Goal: Task Accomplishment & Management: Complete application form

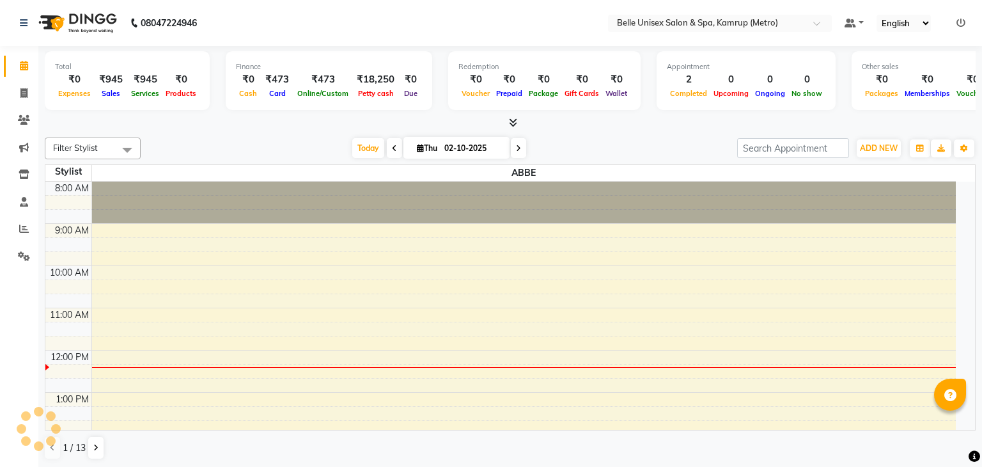
select select "en"
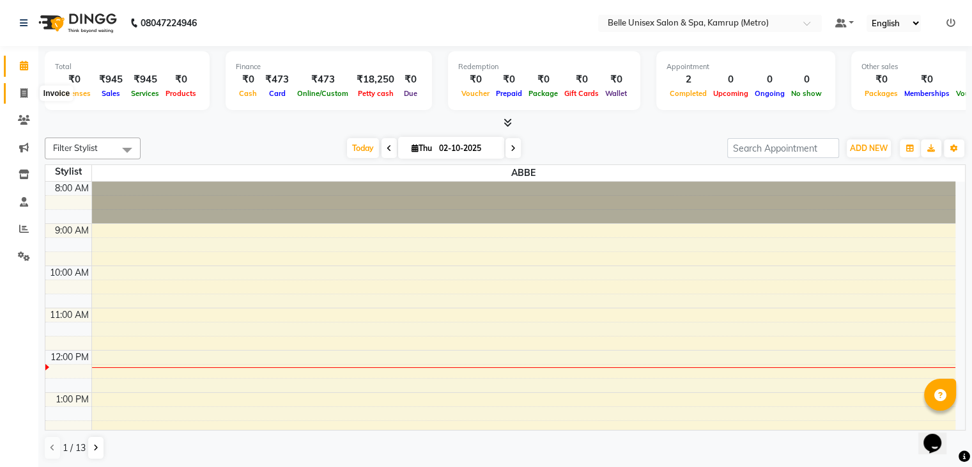
click at [20, 100] on span at bounding box center [24, 93] width 22 height 15
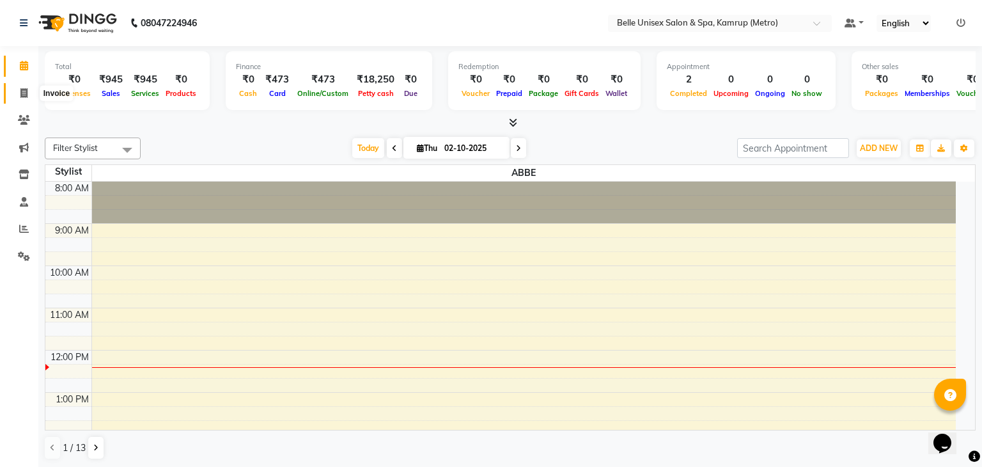
select select "7291"
select select "service"
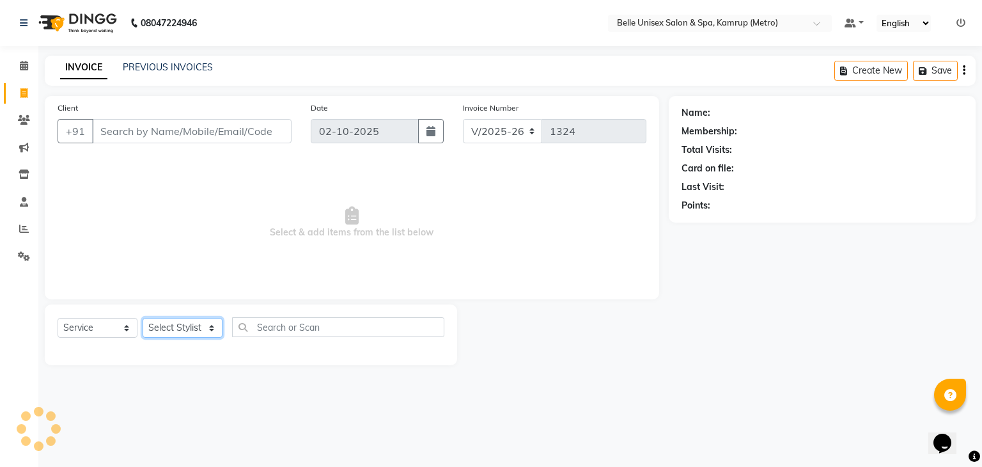
click at [183, 335] on select "Select Stylist ABBE Admin id [PERSON_NAME] ASEM COUNTER SALE [PERSON_NAME] [PER…" at bounding box center [183, 328] width 80 height 20
select select "67293"
click at [143, 318] on select "Select Stylist ABBE Admin id [PERSON_NAME] ASEM COUNTER SALE [PERSON_NAME] [PER…" at bounding box center [183, 328] width 80 height 20
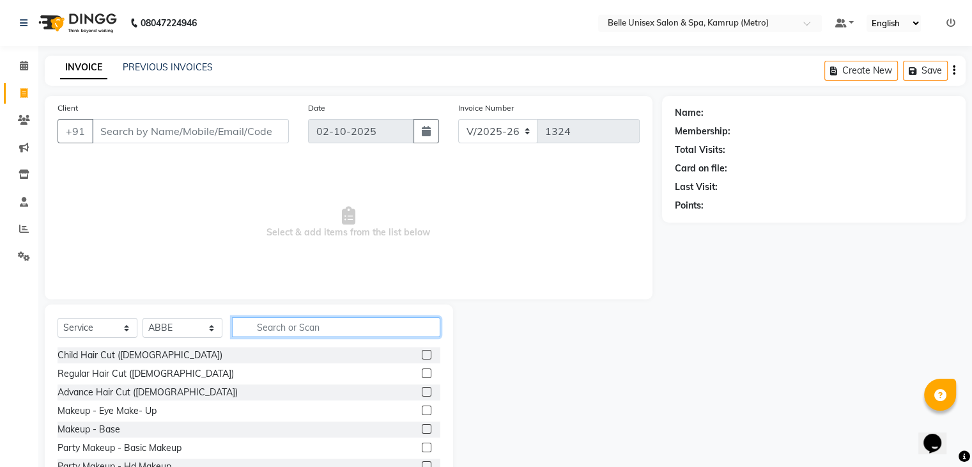
click at [280, 323] on input "text" at bounding box center [336, 327] width 208 height 20
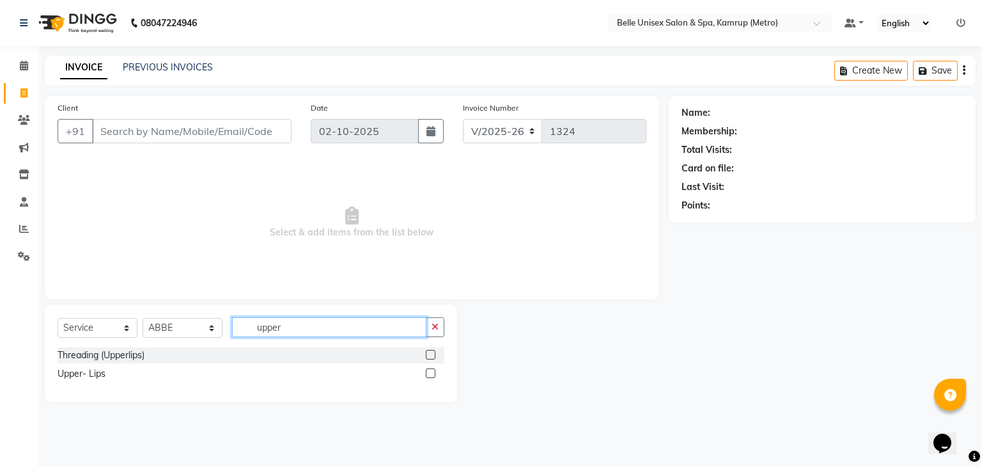
type input "upper"
click at [426, 356] on label at bounding box center [431, 355] width 10 height 10
click at [426, 356] on input "checkbox" at bounding box center [430, 355] width 8 height 8
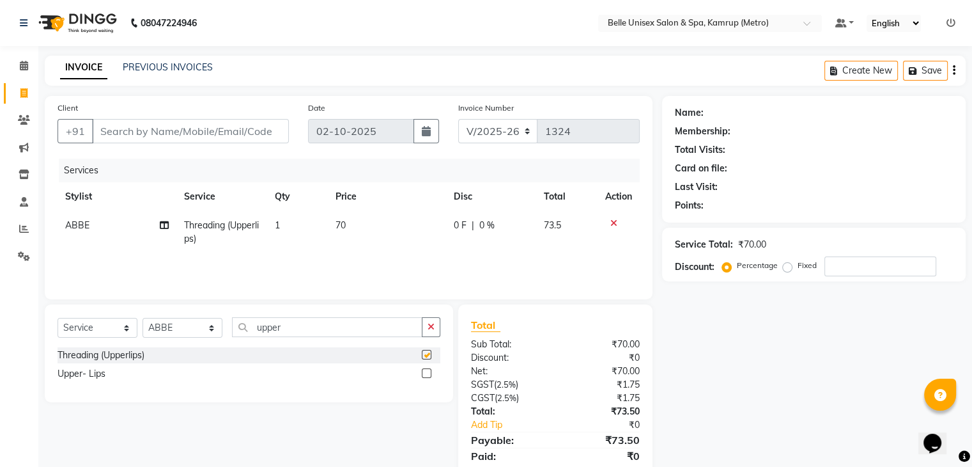
checkbox input "false"
click at [370, 325] on input "upper" at bounding box center [327, 327] width 190 height 20
type input "u"
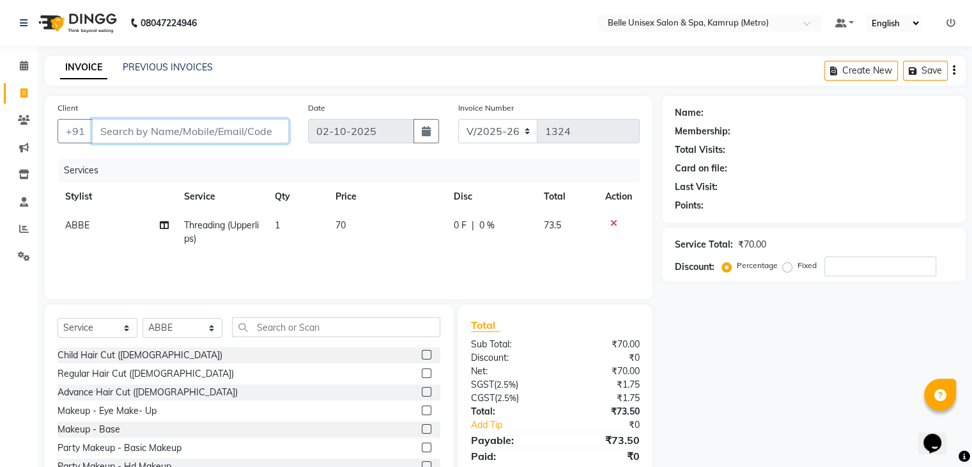
click at [170, 136] on input "Client" at bounding box center [190, 131] width 197 height 24
type input "9"
type input "0"
type input "9734555362"
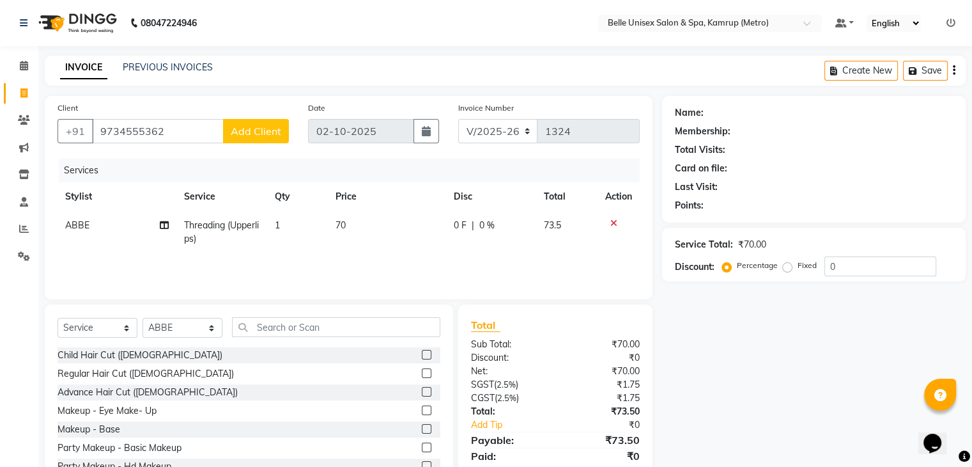
click at [247, 143] on button "Add Client" at bounding box center [256, 131] width 66 height 24
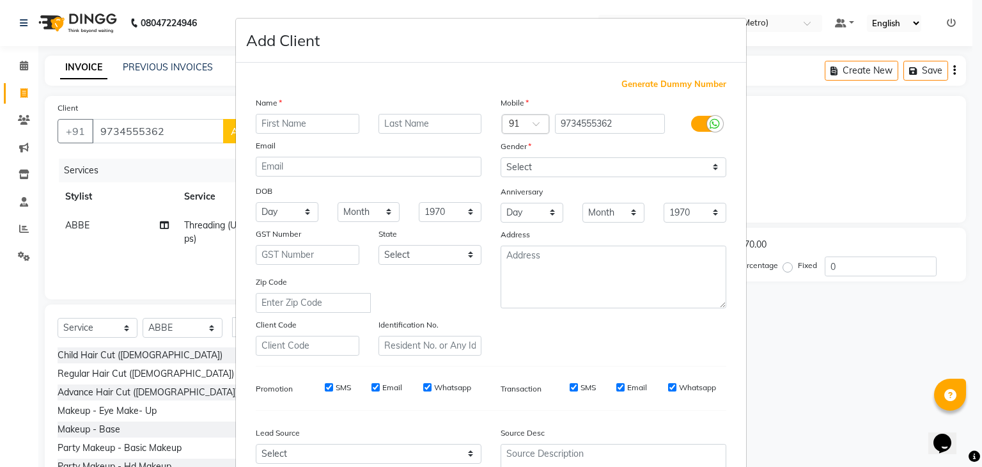
click at [321, 136] on div "Name Email DOB Day 01 02 03 04 05 06 07 08 09 10 11 12 13 14 15 16 17 18 19 20 …" at bounding box center [368, 226] width 245 height 260
click at [318, 106] on div "Name" at bounding box center [368, 105] width 245 height 18
click at [316, 118] on input "text" at bounding box center [308, 124] width 104 height 20
type input "Jyoti"
click at [529, 163] on select "Select [DEMOGRAPHIC_DATA] [DEMOGRAPHIC_DATA] Other Prefer Not To Say" at bounding box center [613, 167] width 226 height 20
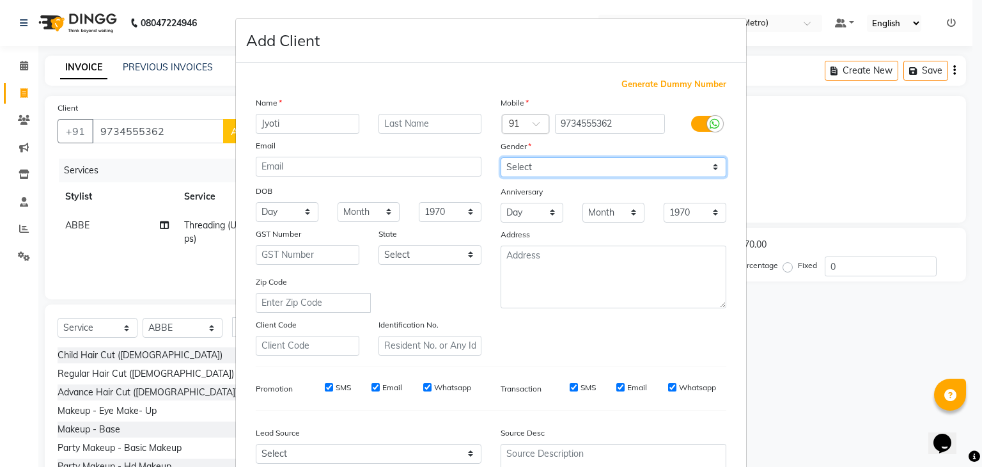
select select "[DEMOGRAPHIC_DATA]"
click at [500, 158] on select "Select [DEMOGRAPHIC_DATA] [DEMOGRAPHIC_DATA] Other Prefer Not To Say" at bounding box center [613, 167] width 226 height 20
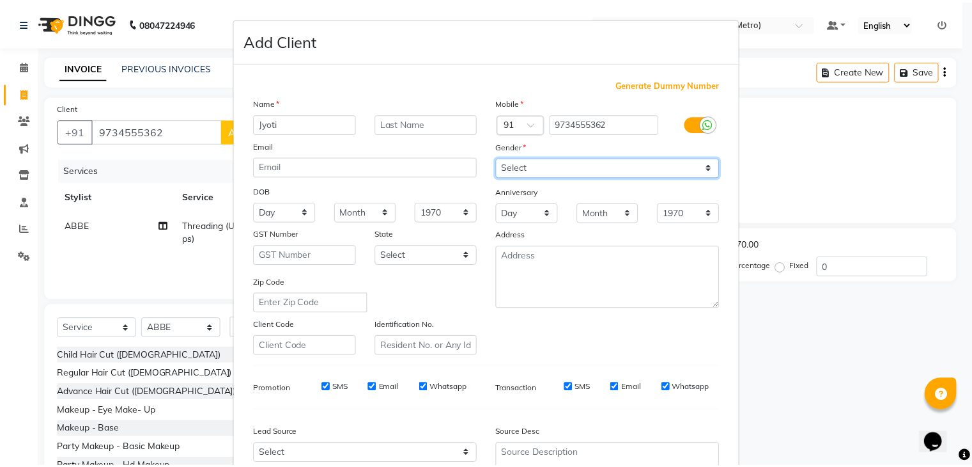
scroll to position [130, 0]
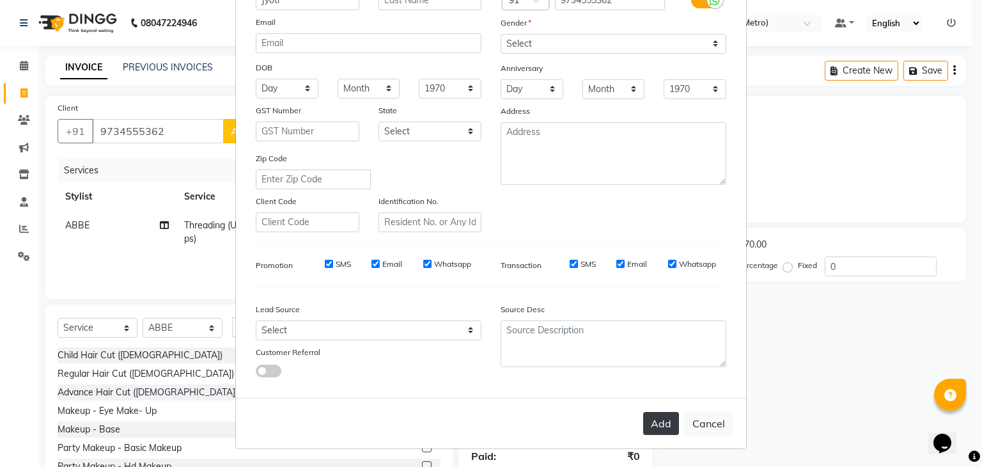
click at [643, 423] on button "Add" at bounding box center [661, 423] width 36 height 23
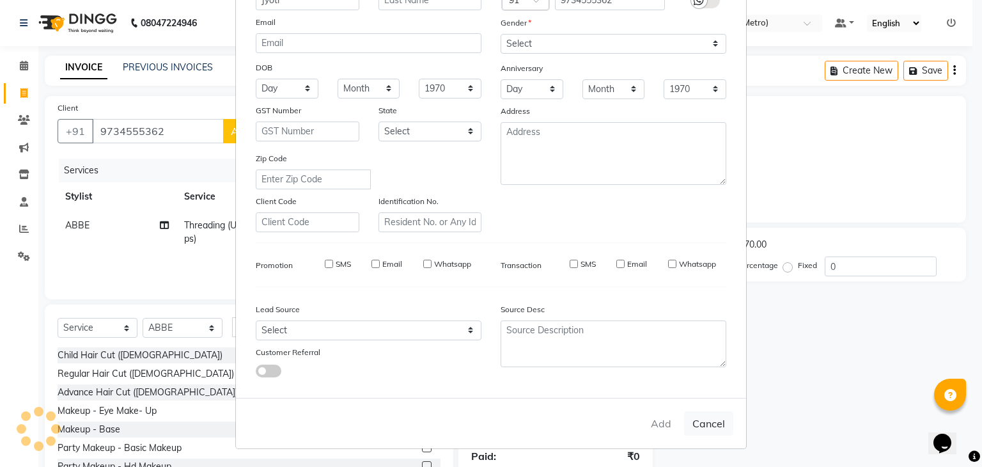
type input "97******62"
select select
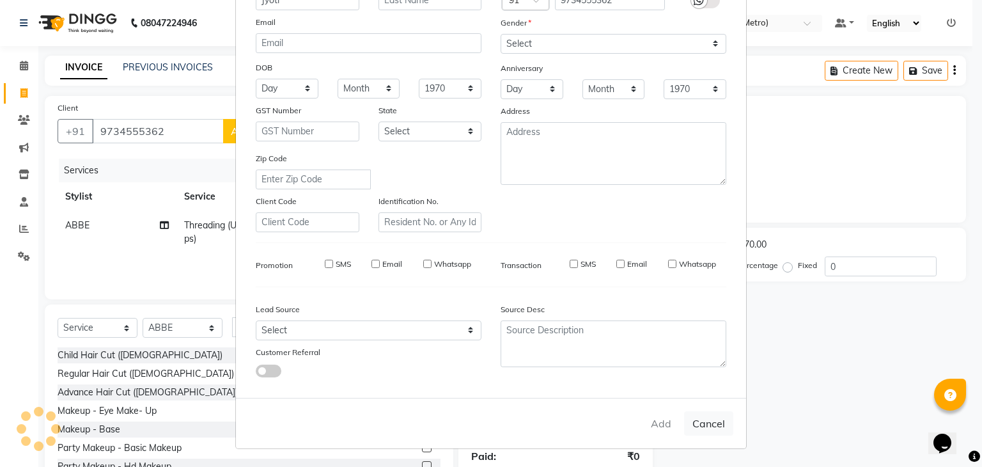
select select
checkbox input "false"
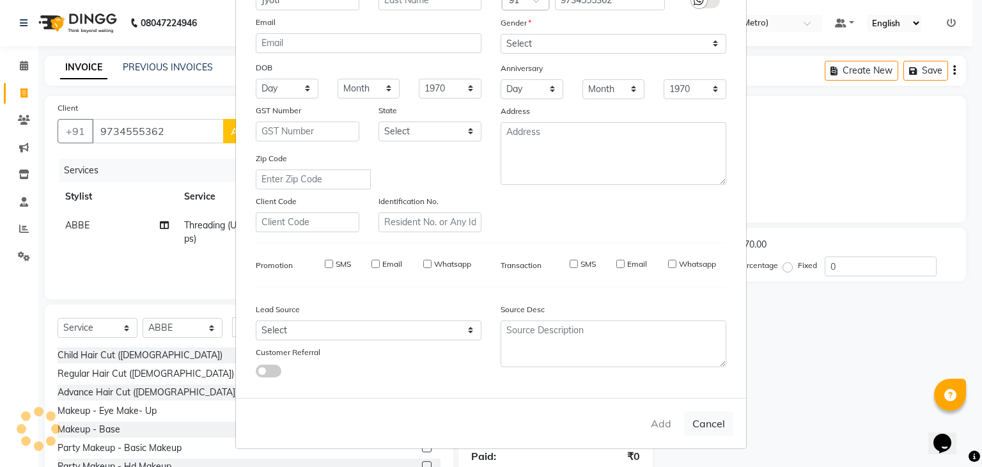
checkbox input "false"
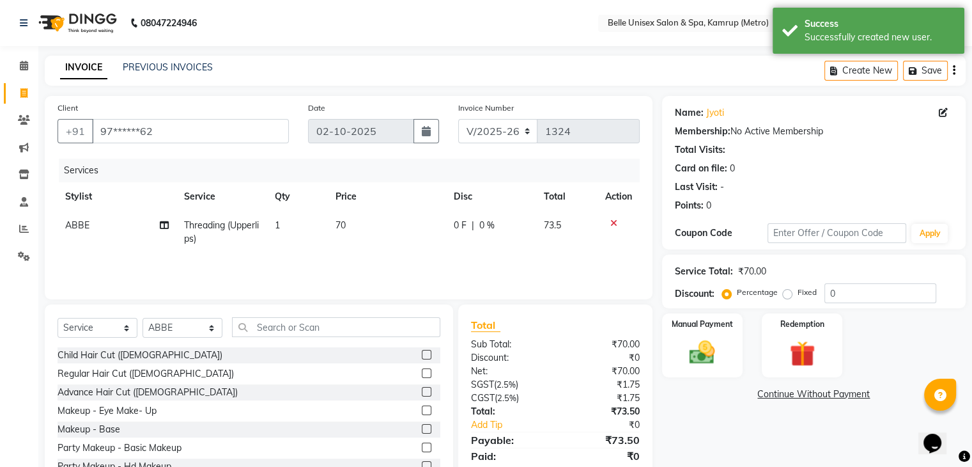
scroll to position [46, 0]
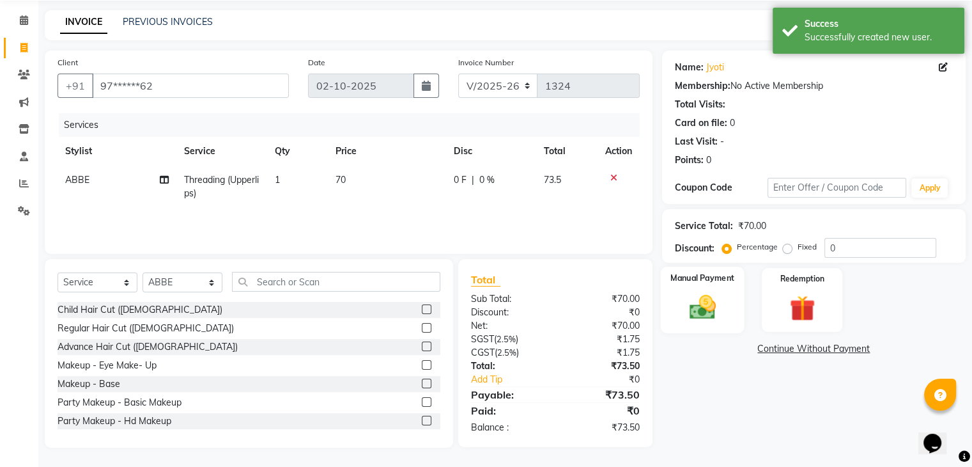
click at [714, 314] on img at bounding box center [702, 307] width 43 height 31
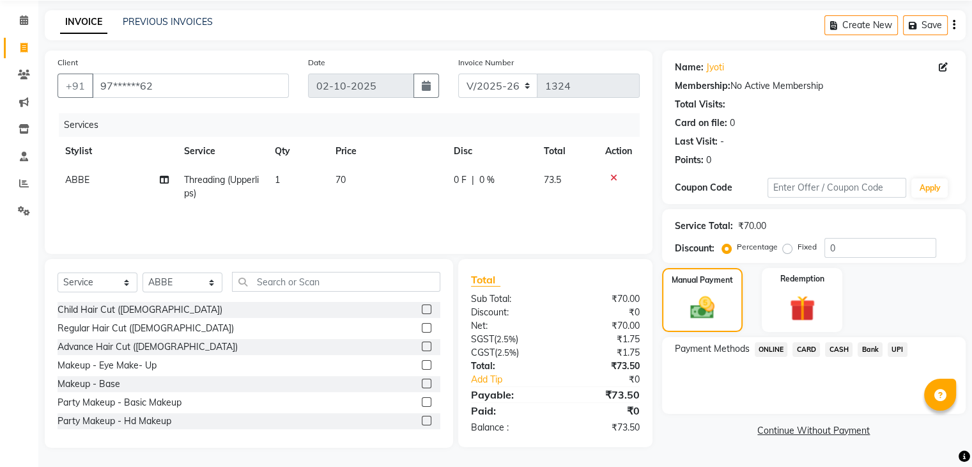
click at [765, 344] on span "ONLINE" at bounding box center [771, 349] width 33 height 15
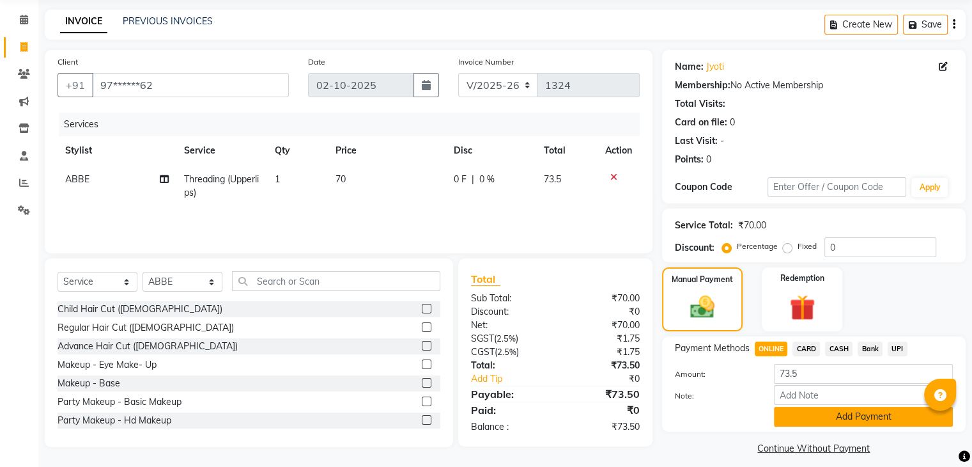
click at [851, 418] on button "Add Payment" at bounding box center [863, 417] width 179 height 20
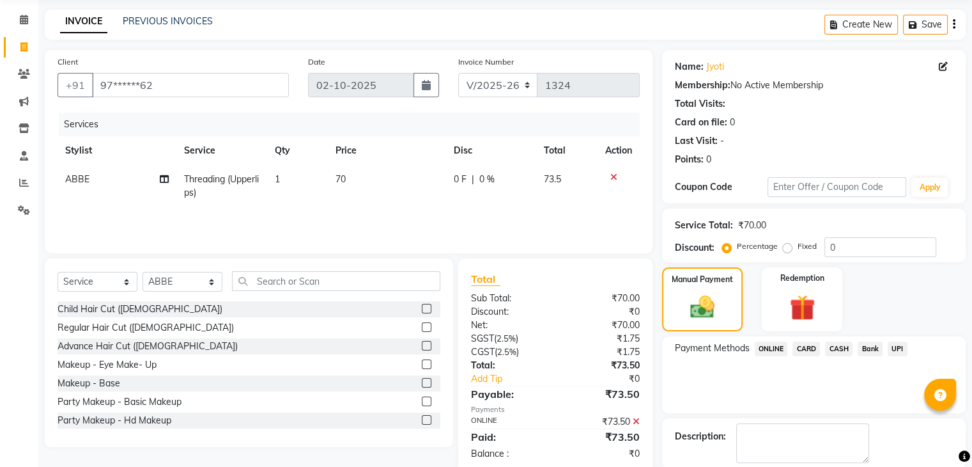
scroll to position [109, 0]
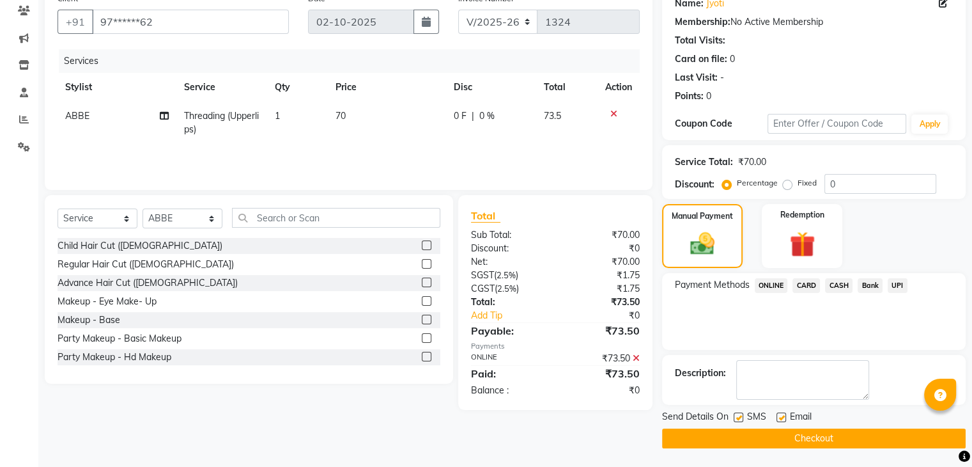
click at [803, 436] on button "Checkout" at bounding box center [814, 438] width 304 height 20
click at [828, 435] on button "Checkout" at bounding box center [814, 438] width 304 height 20
click at [578, 321] on div "₹0" at bounding box center [610, 315] width 78 height 13
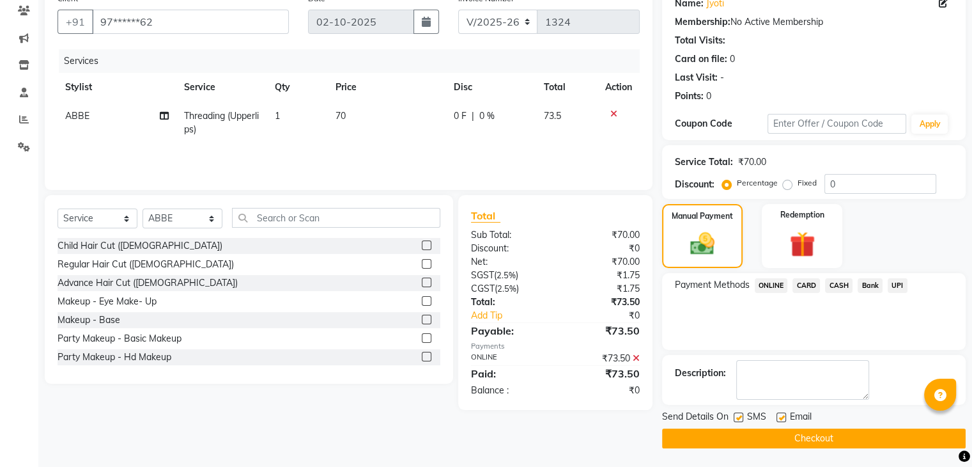
click at [802, 440] on button "Checkout" at bounding box center [814, 438] width 304 height 20
click at [811, 435] on button "Checkout" at bounding box center [814, 438] width 304 height 20
click at [796, 440] on button "Checkout" at bounding box center [814, 438] width 304 height 20
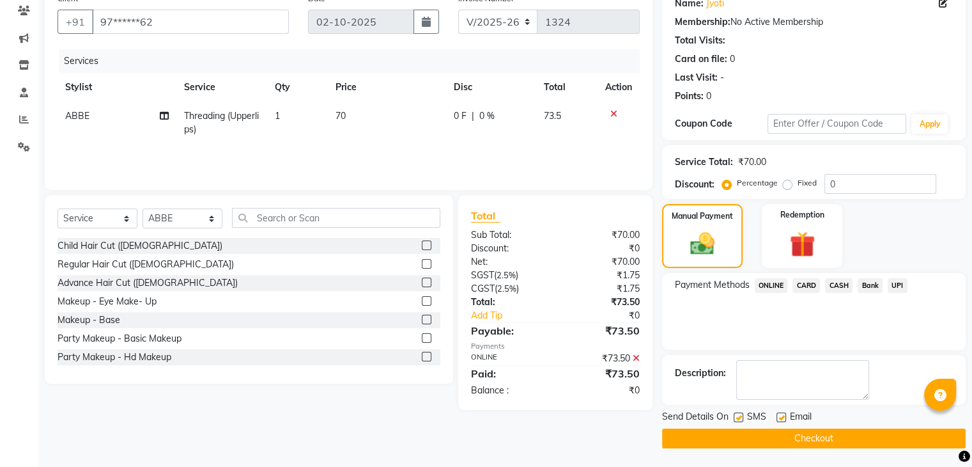
click at [796, 440] on button "Checkout" at bounding box center [814, 438] width 304 height 20
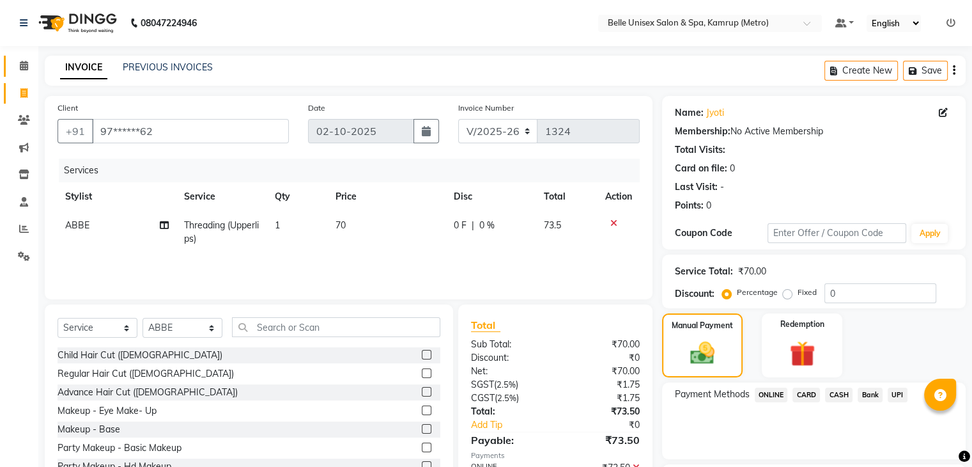
click at [23, 56] on link "Calendar" at bounding box center [19, 66] width 31 height 21
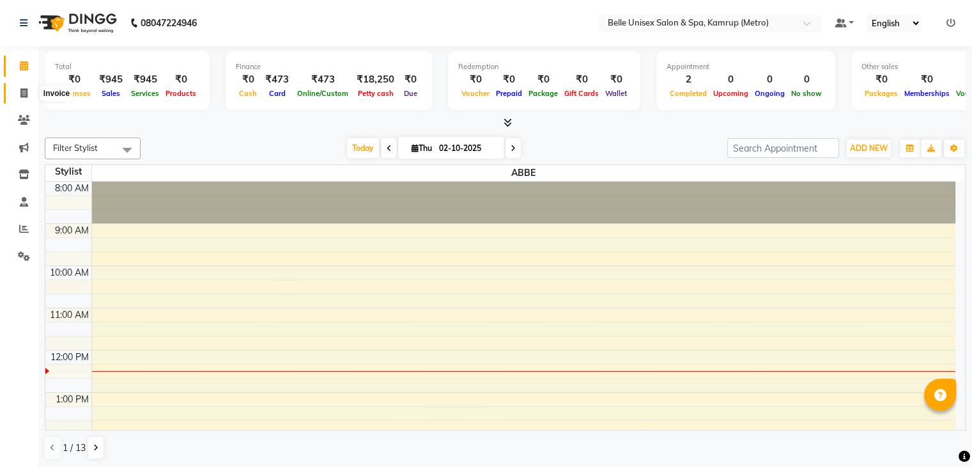
click at [26, 95] on icon at bounding box center [23, 93] width 7 height 10
select select "service"
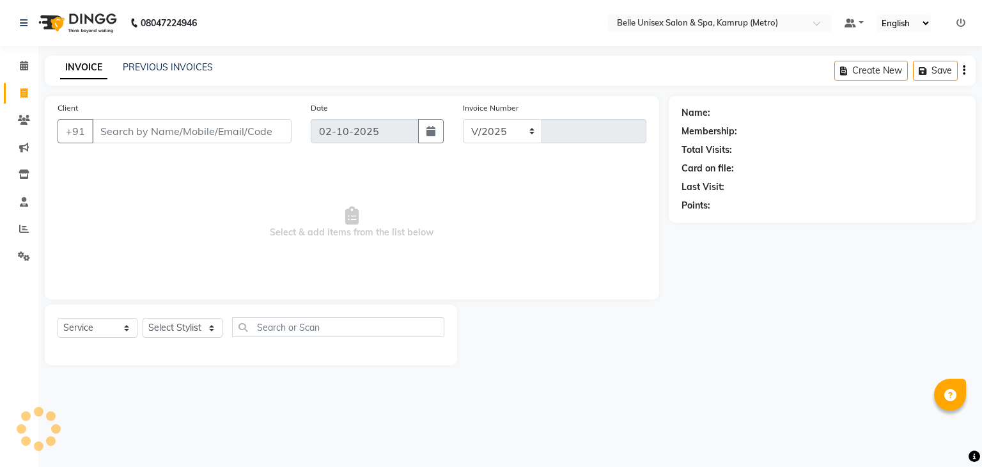
select select "7291"
type input "1325"
click at [198, 328] on select "Select Stylist ABBE Admin id [PERSON_NAME] ASEM COUNTER SALE [PERSON_NAME] [PER…" at bounding box center [183, 328] width 80 height 20
select select "82302"
click at [143, 318] on select "Select Stylist ABBE Admin id [PERSON_NAME] ASEM COUNTER SALE [PERSON_NAME] [PER…" at bounding box center [183, 328] width 80 height 20
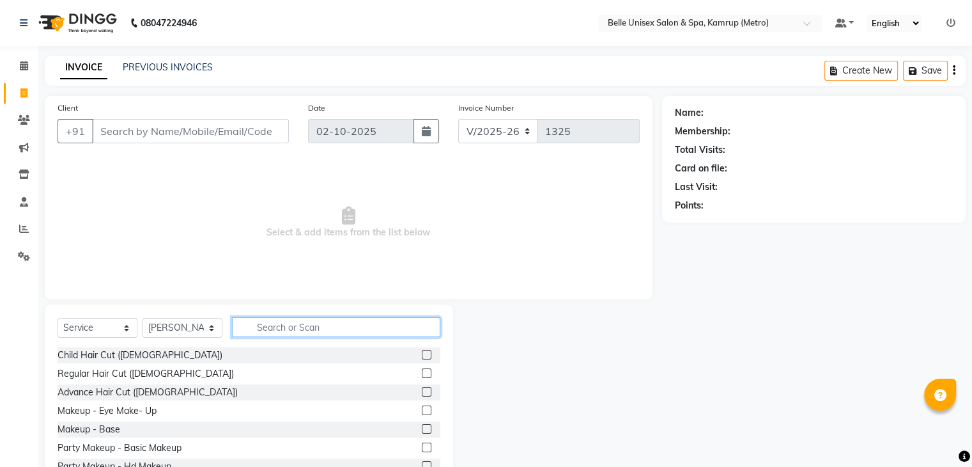
click at [270, 330] on input "text" at bounding box center [336, 327] width 208 height 20
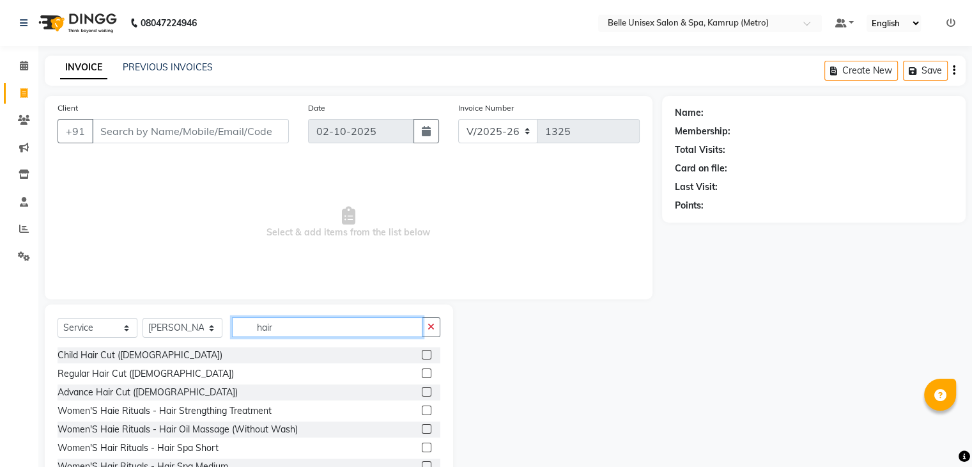
type input "hair"
click at [422, 369] on label at bounding box center [427, 373] width 10 height 10
click at [422, 369] on input "checkbox" at bounding box center [426, 373] width 8 height 8
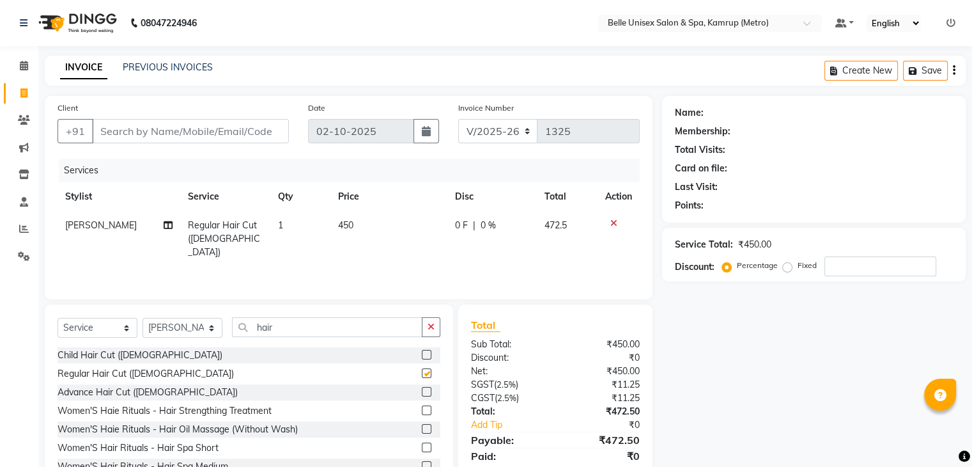
checkbox input "false"
click at [217, 136] on input "Client" at bounding box center [190, 131] width 197 height 24
click at [209, 129] on input "Client" at bounding box center [190, 131] width 197 height 24
click at [174, 130] on input "Client" at bounding box center [190, 131] width 197 height 24
click at [287, 328] on input "hair" at bounding box center [327, 327] width 190 height 20
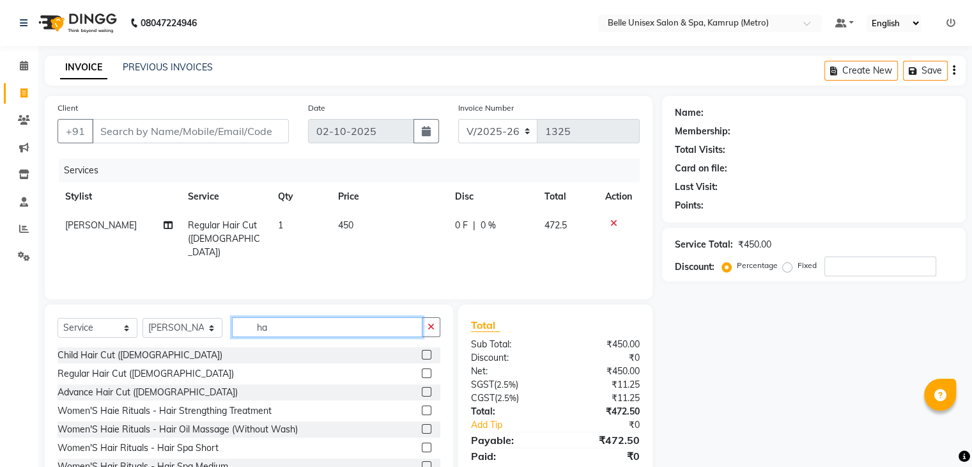
type input "h"
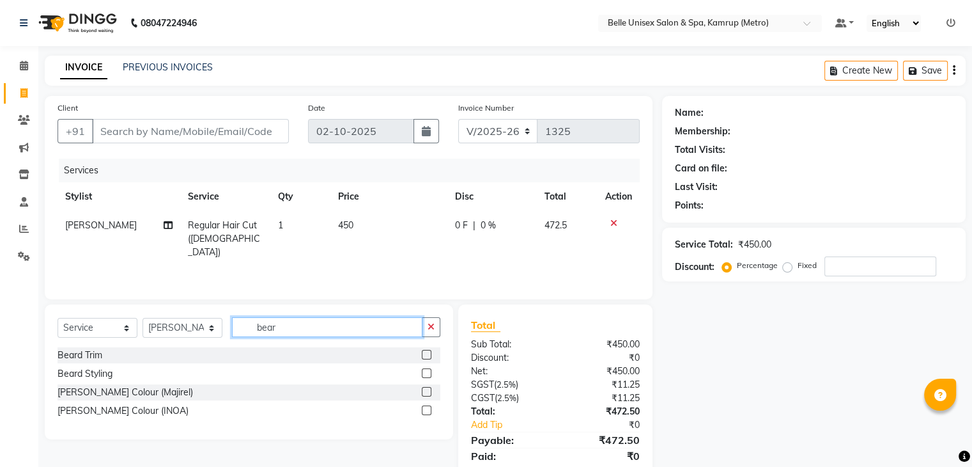
type input "bear"
click at [427, 355] on label at bounding box center [427, 355] width 10 height 10
click at [427, 355] on input "checkbox" at bounding box center [426, 355] width 8 height 8
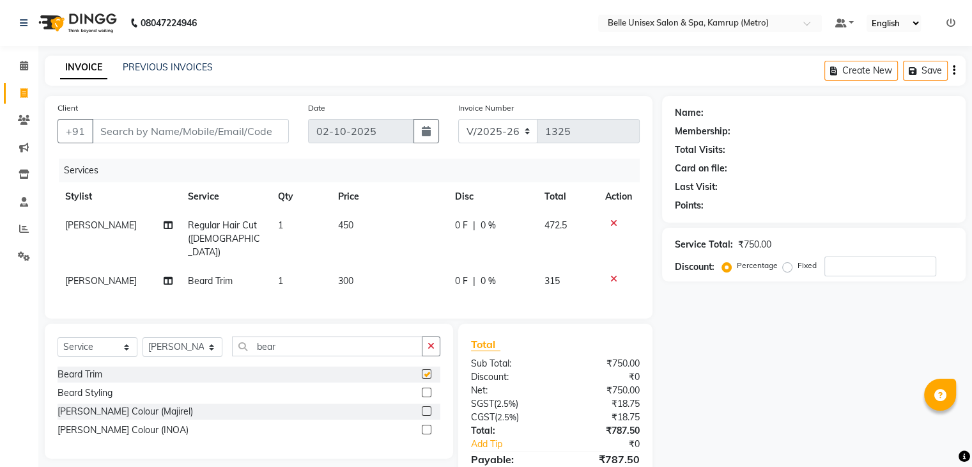
checkbox input "false"
click at [348, 338] on input "bear" at bounding box center [327, 346] width 190 height 20
type input "b"
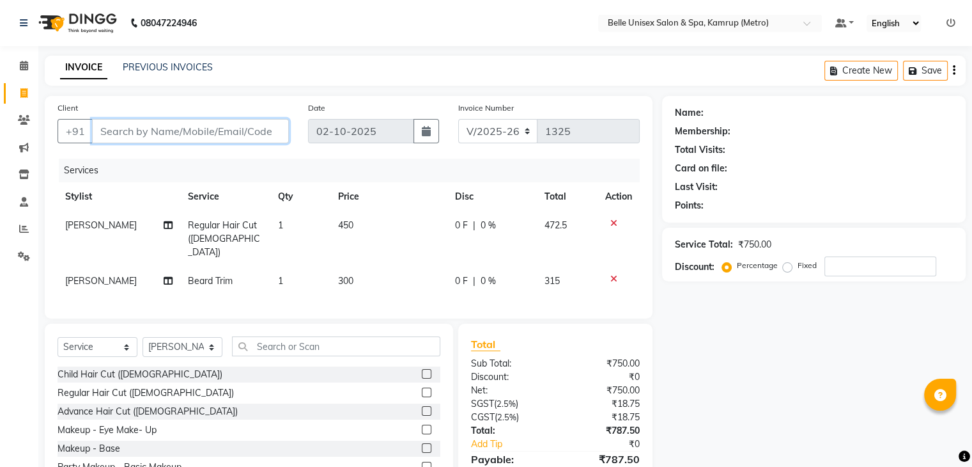
click at [228, 131] on input "Client" at bounding box center [190, 131] width 197 height 24
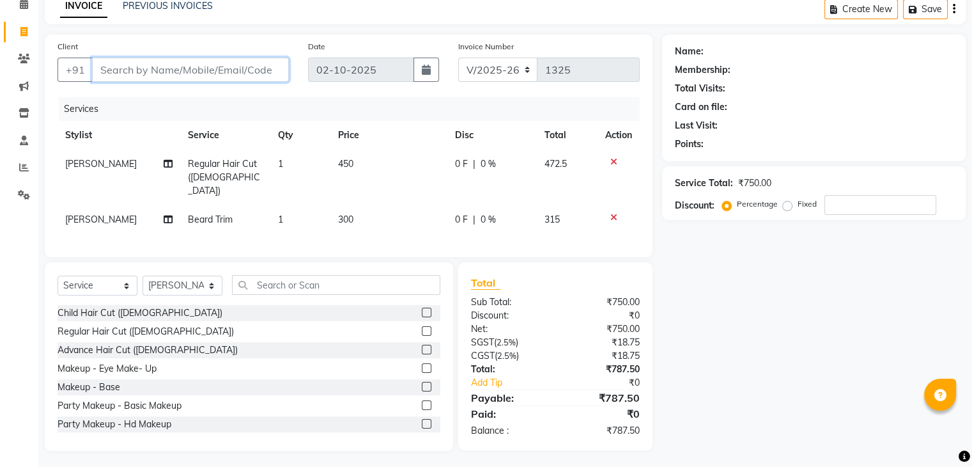
click at [215, 68] on input "Client" at bounding box center [190, 70] width 197 height 24
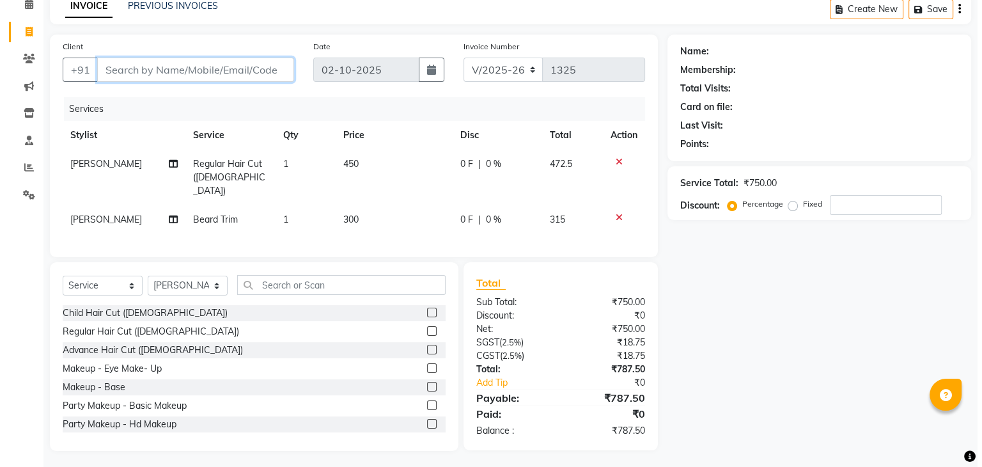
scroll to position [0, 0]
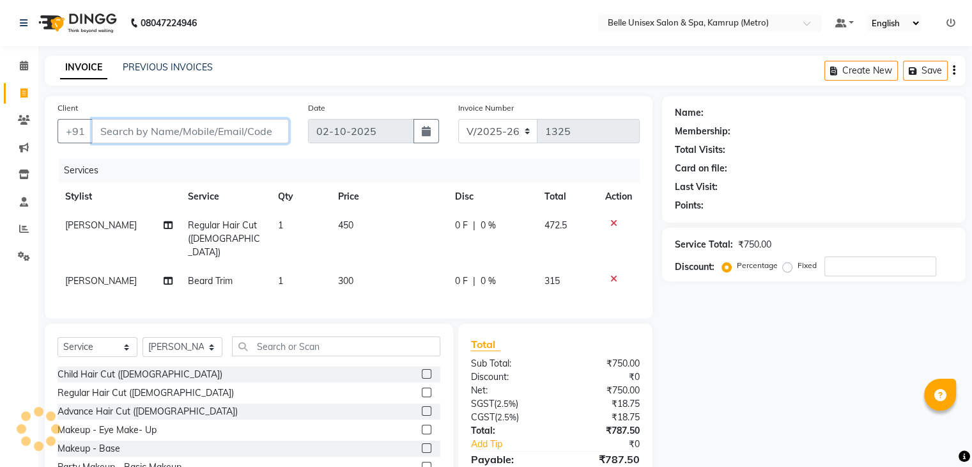
type input "9"
type input "0"
type input "9365184665"
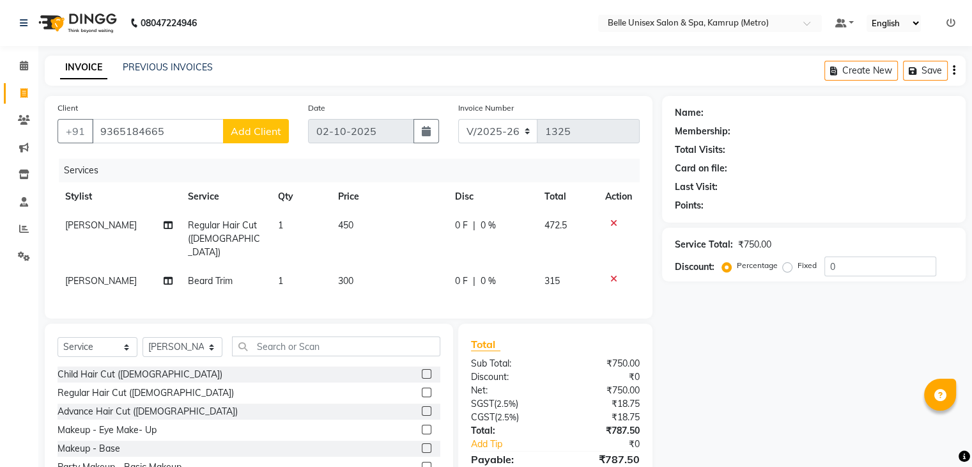
click at [263, 136] on span "Add Client" at bounding box center [256, 131] width 50 height 13
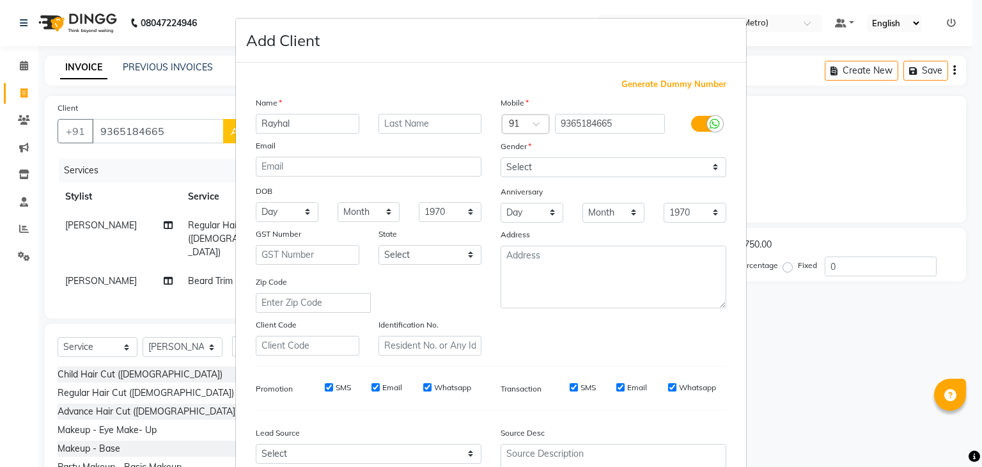
type input "Rayhal"
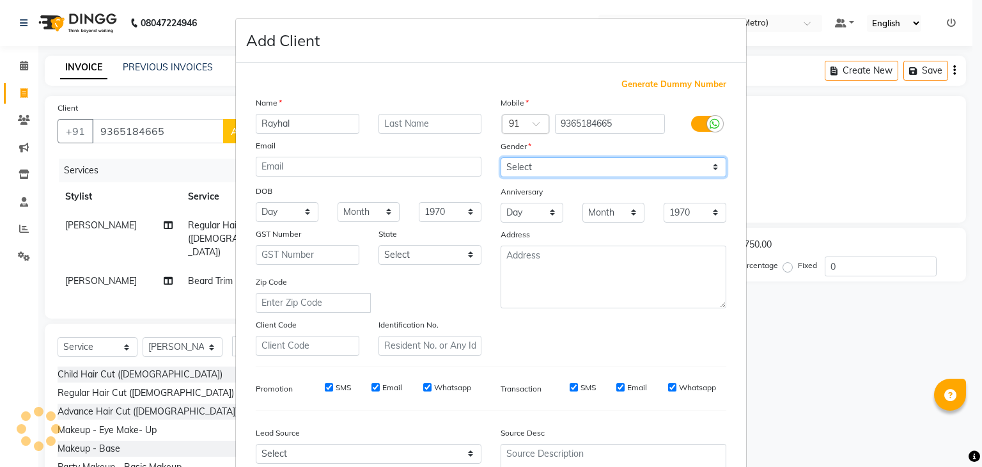
click at [552, 173] on select "Select [DEMOGRAPHIC_DATA] [DEMOGRAPHIC_DATA] Other Prefer Not To Say" at bounding box center [613, 167] width 226 height 20
select select "[DEMOGRAPHIC_DATA]"
click at [500, 158] on select "Select [DEMOGRAPHIC_DATA] [DEMOGRAPHIC_DATA] Other Prefer Not To Say" at bounding box center [613, 167] width 226 height 20
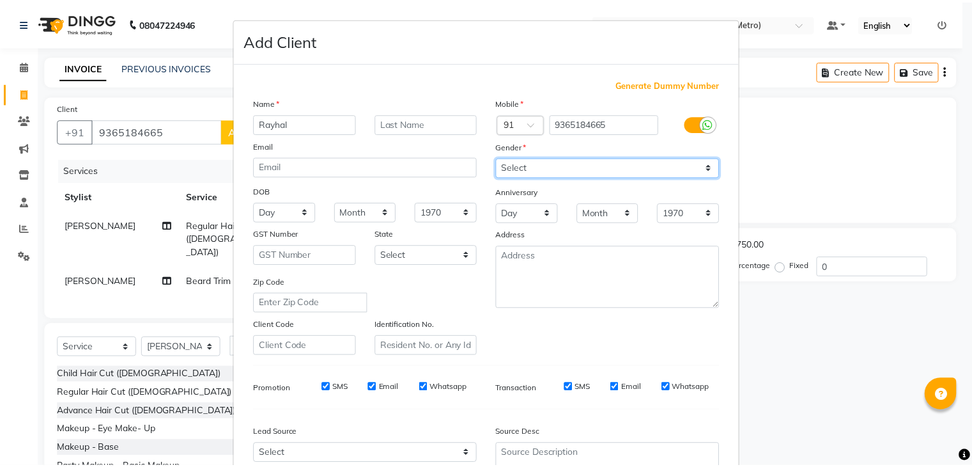
scroll to position [130, 0]
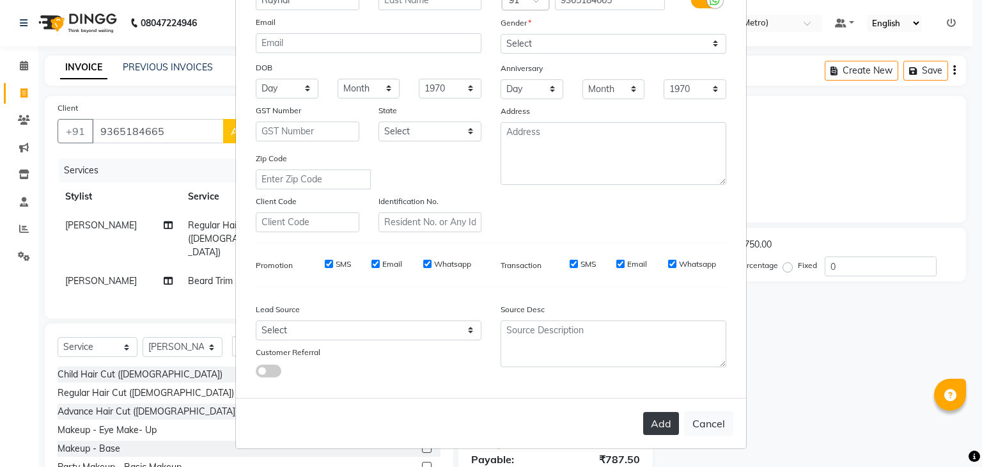
click at [656, 423] on button "Add" at bounding box center [661, 423] width 36 height 23
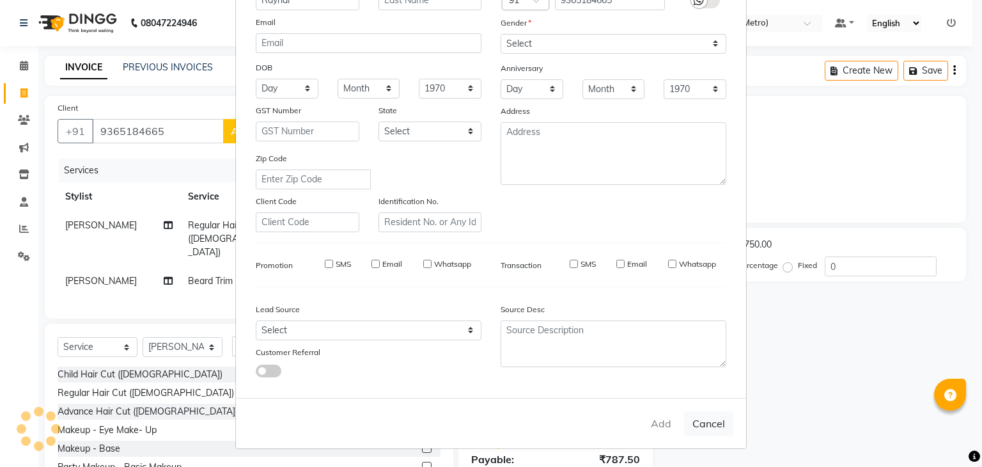
type input "93******65"
select select
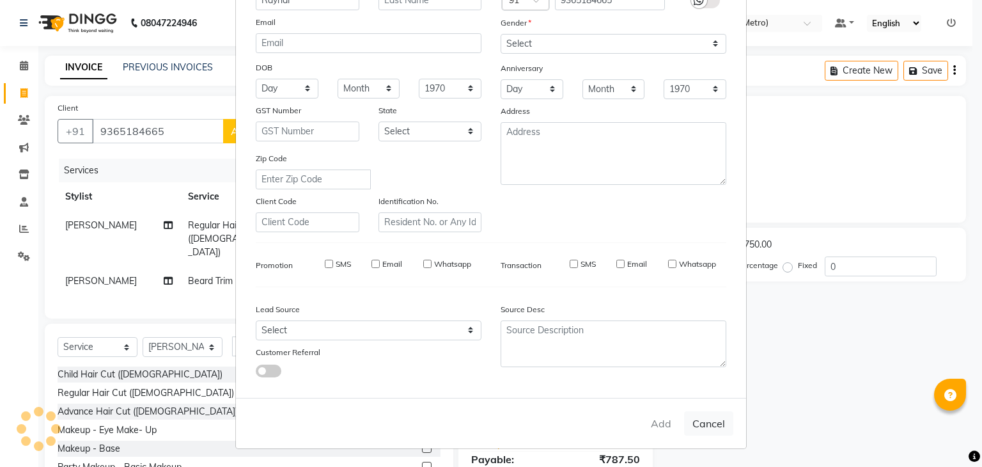
select select
checkbox input "false"
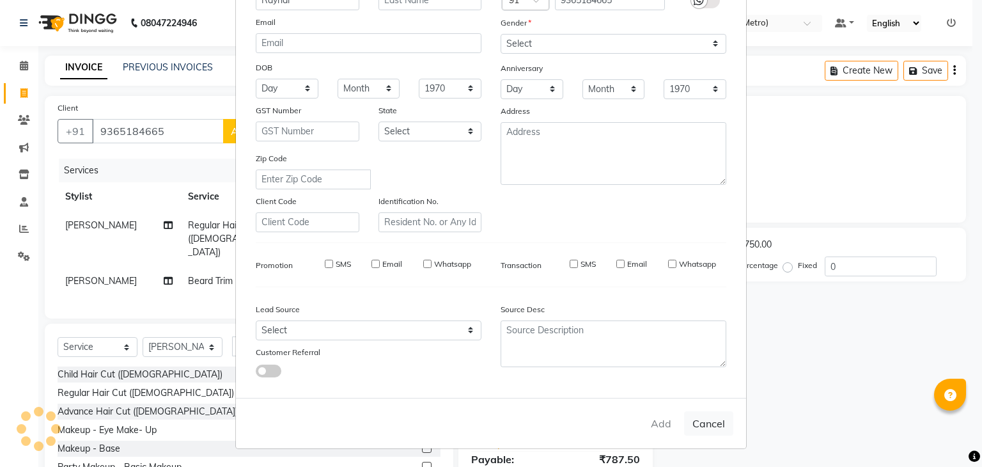
checkbox input "false"
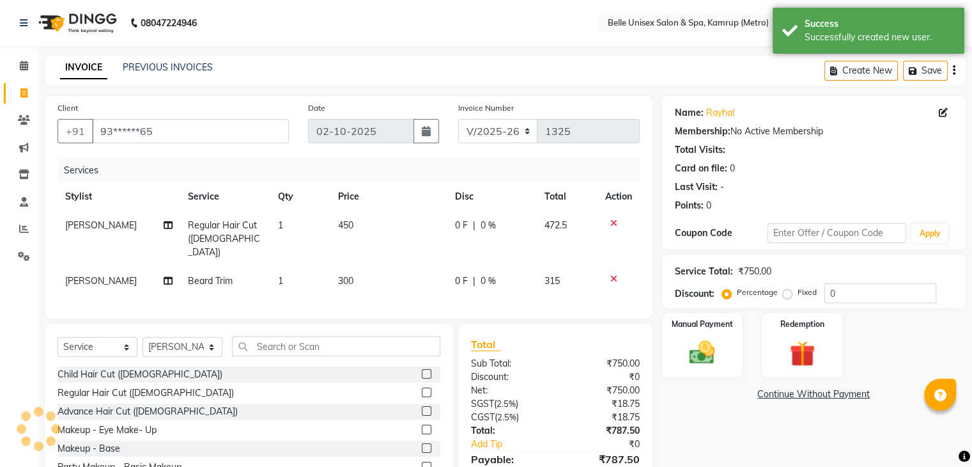
scroll to position [61, 0]
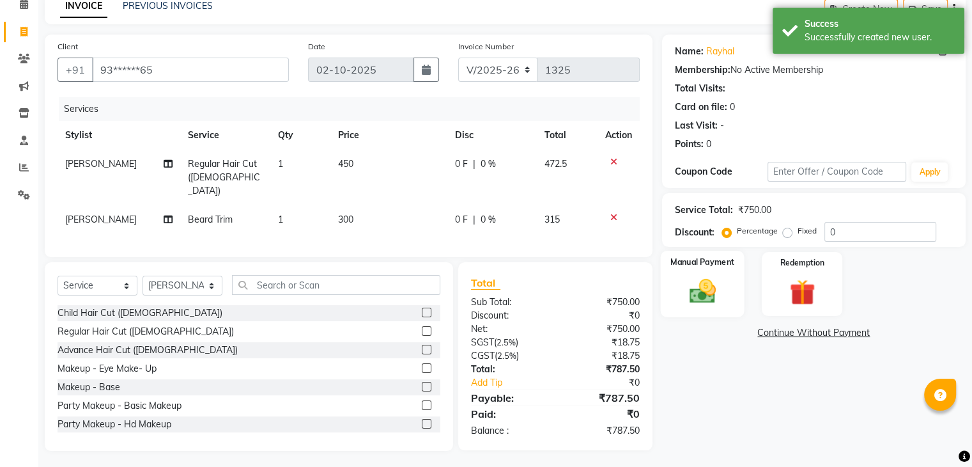
click at [692, 279] on img at bounding box center [702, 291] width 43 height 31
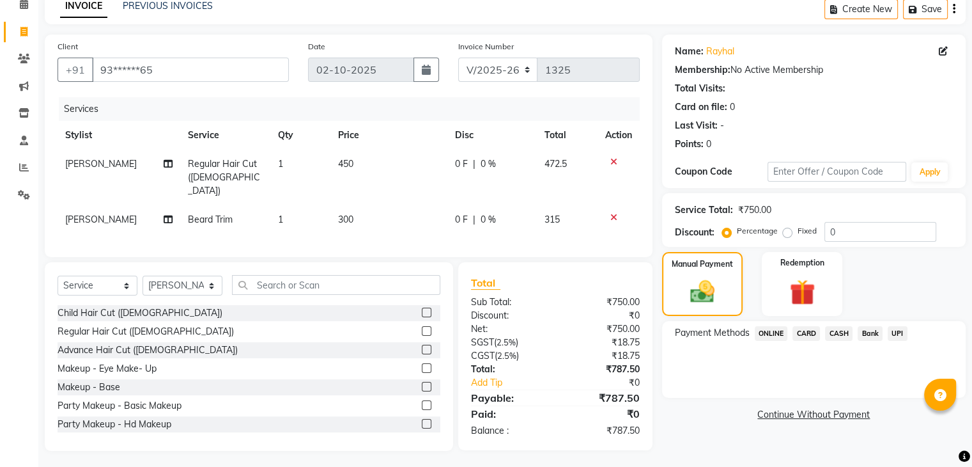
click at [762, 334] on span "ONLINE" at bounding box center [771, 333] width 33 height 15
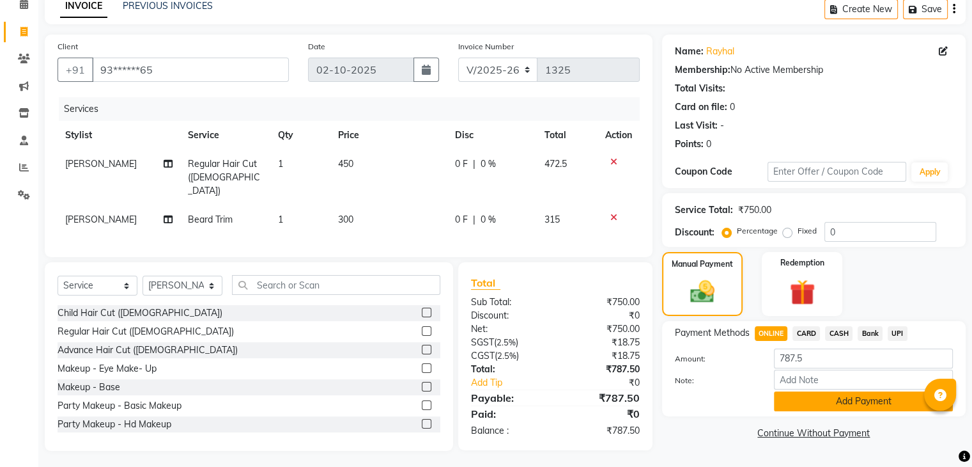
click at [853, 405] on button "Add Payment" at bounding box center [863, 401] width 179 height 20
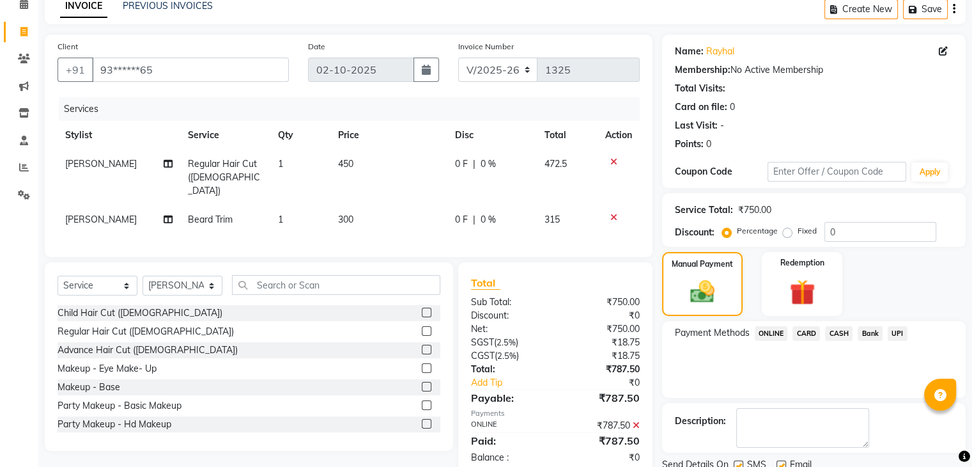
scroll to position [109, 0]
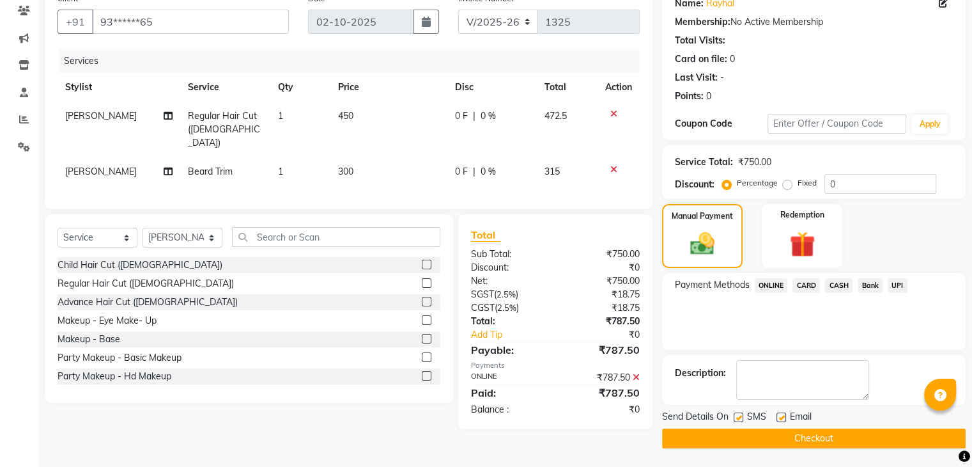
click at [816, 437] on button "Checkout" at bounding box center [814, 438] width 304 height 20
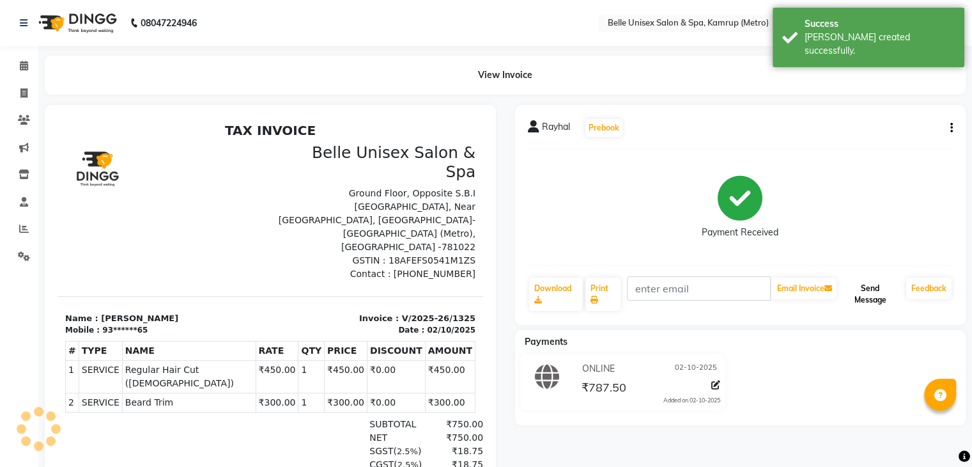
click at [874, 292] on button "Send Message" at bounding box center [870, 293] width 62 height 33
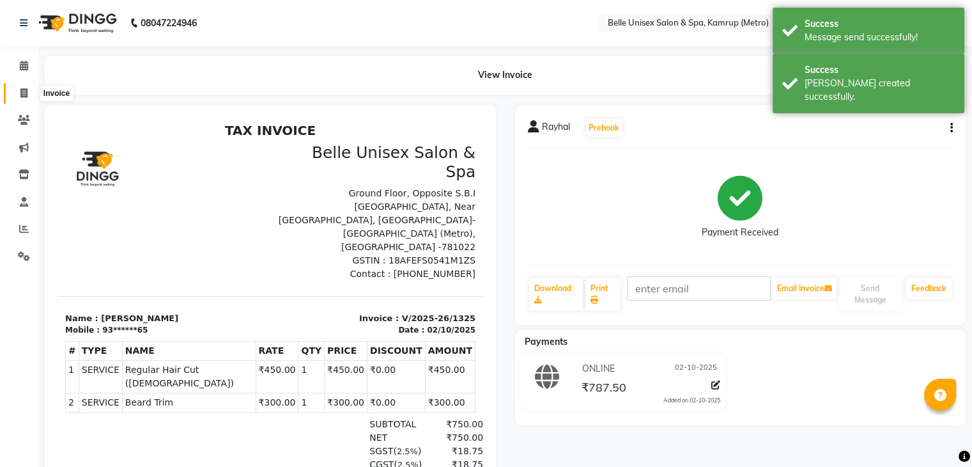
click at [22, 95] on icon at bounding box center [23, 93] width 7 height 10
select select "service"
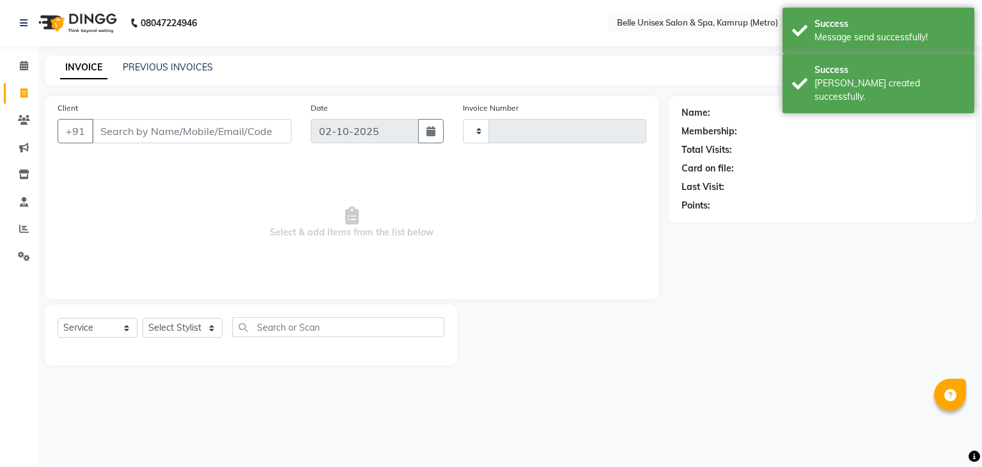
type input "1326"
select select "7291"
